Goal: Check status

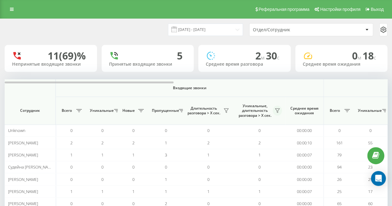
click at [276, 113] on icon at bounding box center [277, 110] width 5 height 5
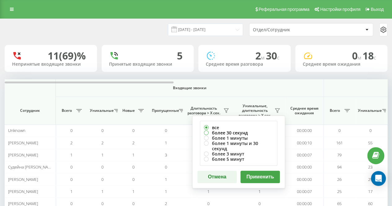
click at [248, 134] on label "более 30 секунд" at bounding box center [238, 132] width 69 height 5
radio input "true"
click at [255, 171] on button "Применить" at bounding box center [259, 177] width 39 height 12
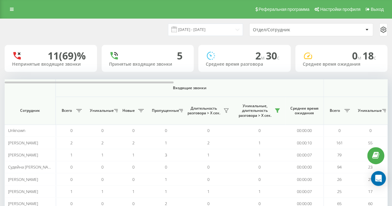
click at [147, 54] on div "5" at bounding box center [147, 56] width 77 height 12
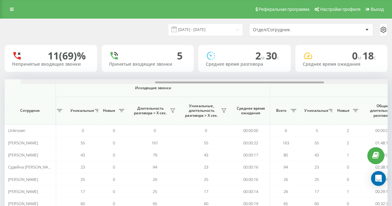
scroll to position [0, 304]
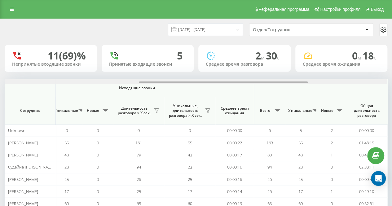
drag, startPoint x: 151, startPoint y: 82, endPoint x: 285, endPoint y: 93, distance: 134.9
click at [285, 93] on div "Входящие звонки Исходящие звонки Все звонки Сотрудник Всего Уникальные Новые Пр…" at bounding box center [196, 150] width 383 height 143
click at [209, 109] on icon at bounding box center [207, 111] width 4 height 4
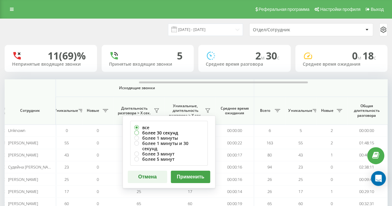
click at [182, 130] on label "более 30 секунд" at bounding box center [168, 132] width 69 height 5
radio input "true"
click at [192, 174] on button "Применить" at bounding box center [190, 177] width 39 height 12
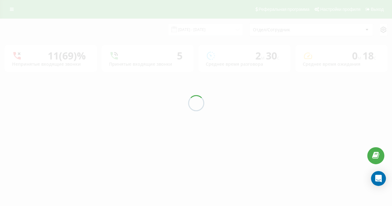
click at [149, 31] on div "[DATE] - [DATE] Отдел/Сотрудник 11 (69)% Непринятые входящие звонки 5 Принятые …" at bounding box center [196, 45] width 383 height 53
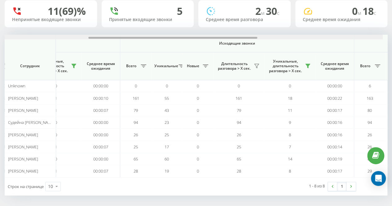
scroll to position [0, 211]
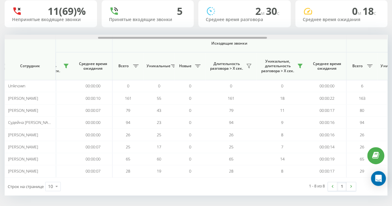
drag, startPoint x: 158, startPoint y: 38, endPoint x: 251, endPoint y: 38, distance: 93.6
click at [251, 38] on div at bounding box center [182, 38] width 169 height 2
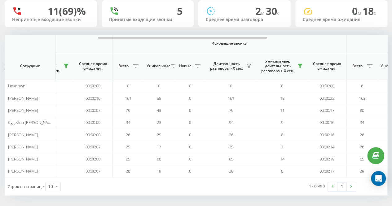
click at [199, 28] on div "[DATE] - [DATE] Отдел/Сотрудник 11 (69)% Непринятые входящие звонки 5 Принятые …" at bounding box center [196, 84] width 383 height 221
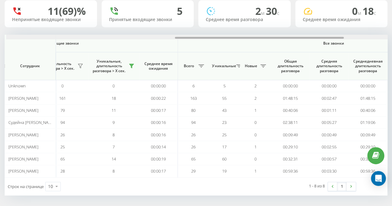
scroll to position [0, 383]
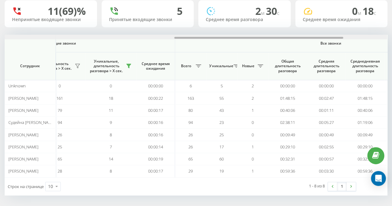
drag, startPoint x: 174, startPoint y: 38, endPoint x: 250, endPoint y: 41, distance: 76.0
click at [250, 41] on div "Входящие звонки Исходящие звонки Все звонки Сотрудник Всего Уникальные Новые Пр…" at bounding box center [196, 106] width 383 height 143
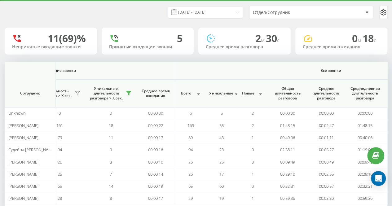
scroll to position [0, 0]
